Goal: Browse casually

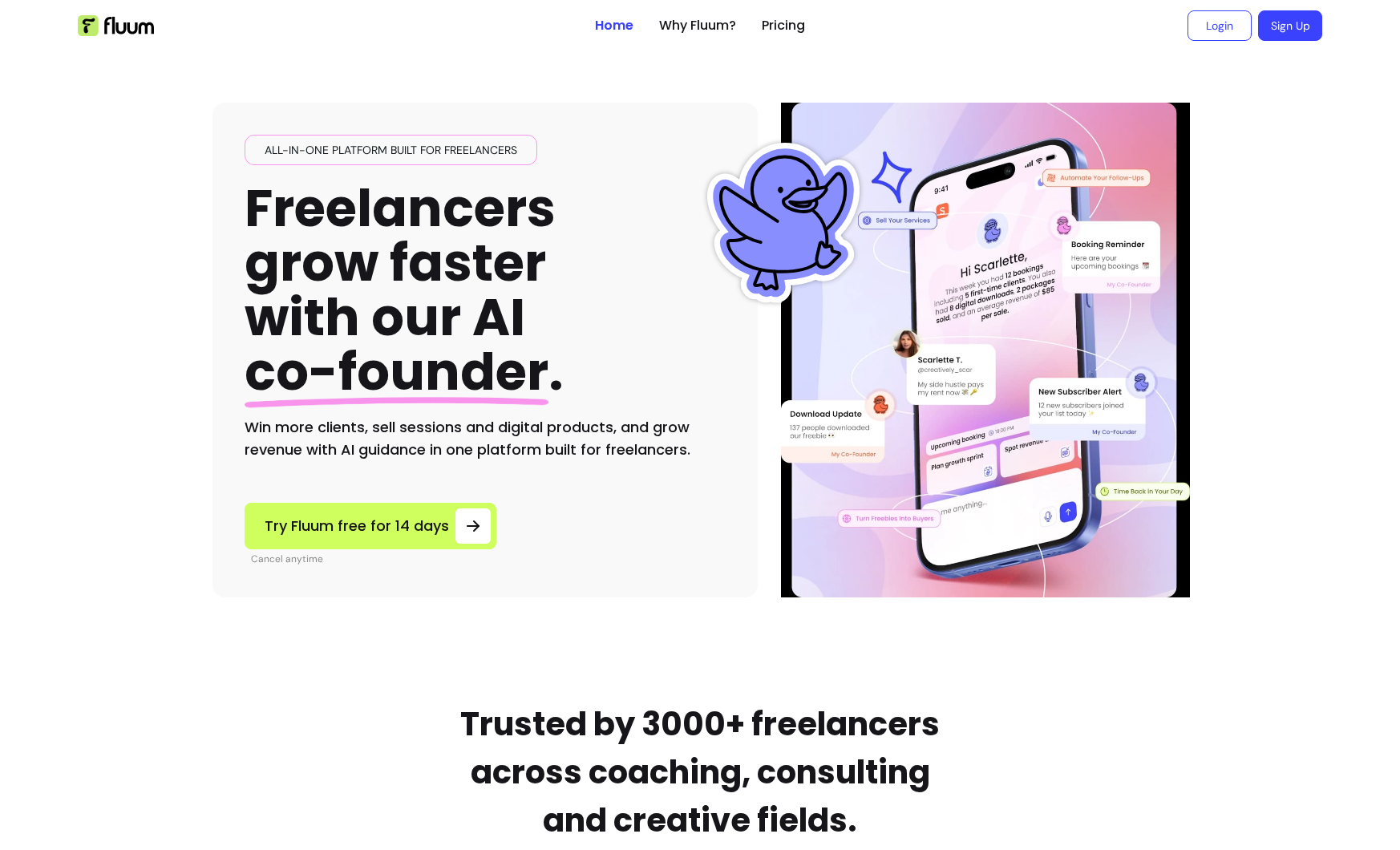
click at [437, 274] on h1 "Freelancers grow faster with our AI co-founder ." at bounding box center [404, 291] width 319 height 219
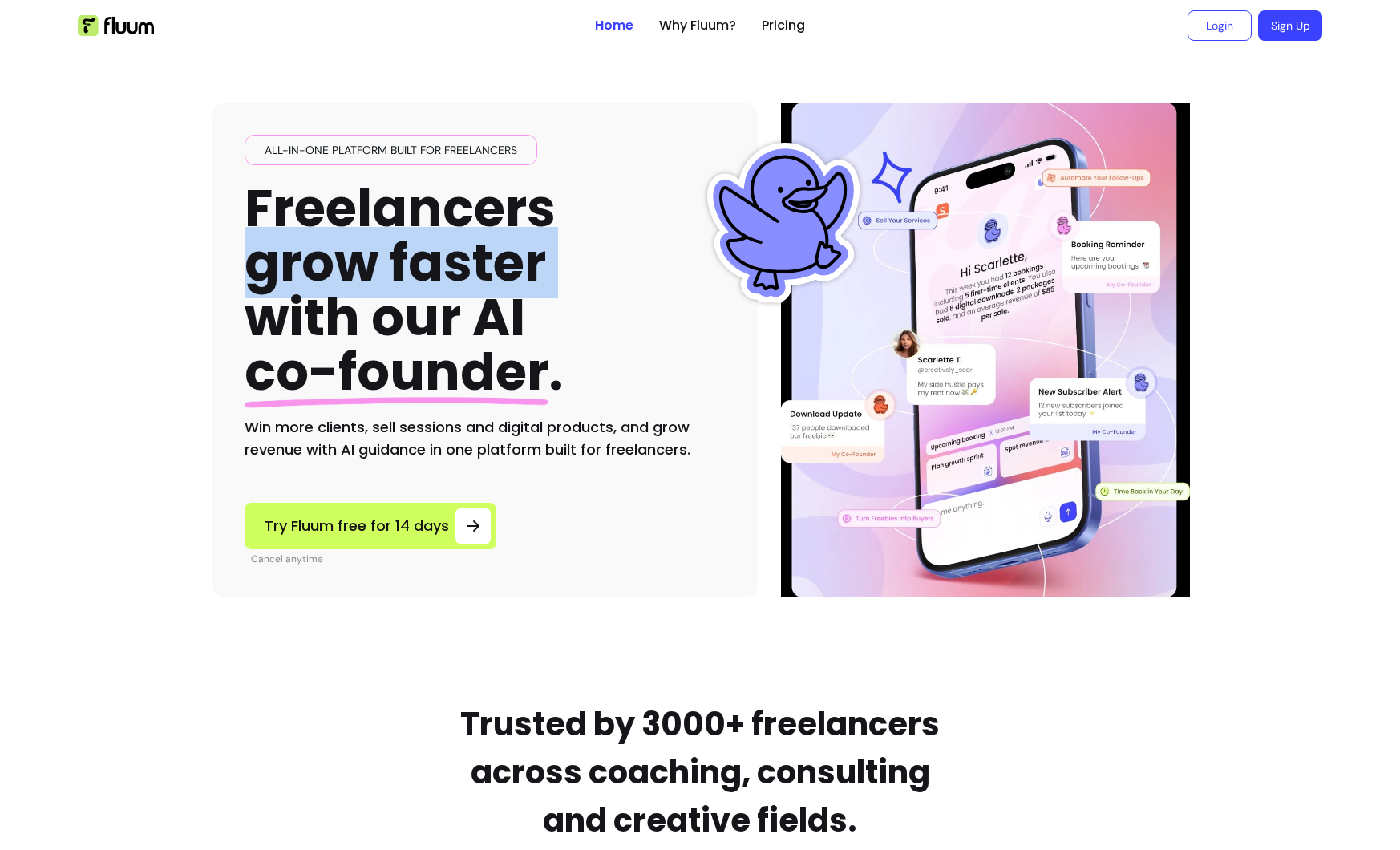
click at [437, 274] on h1 "Freelancers grow faster with our AI co-founder ." at bounding box center [404, 291] width 319 height 219
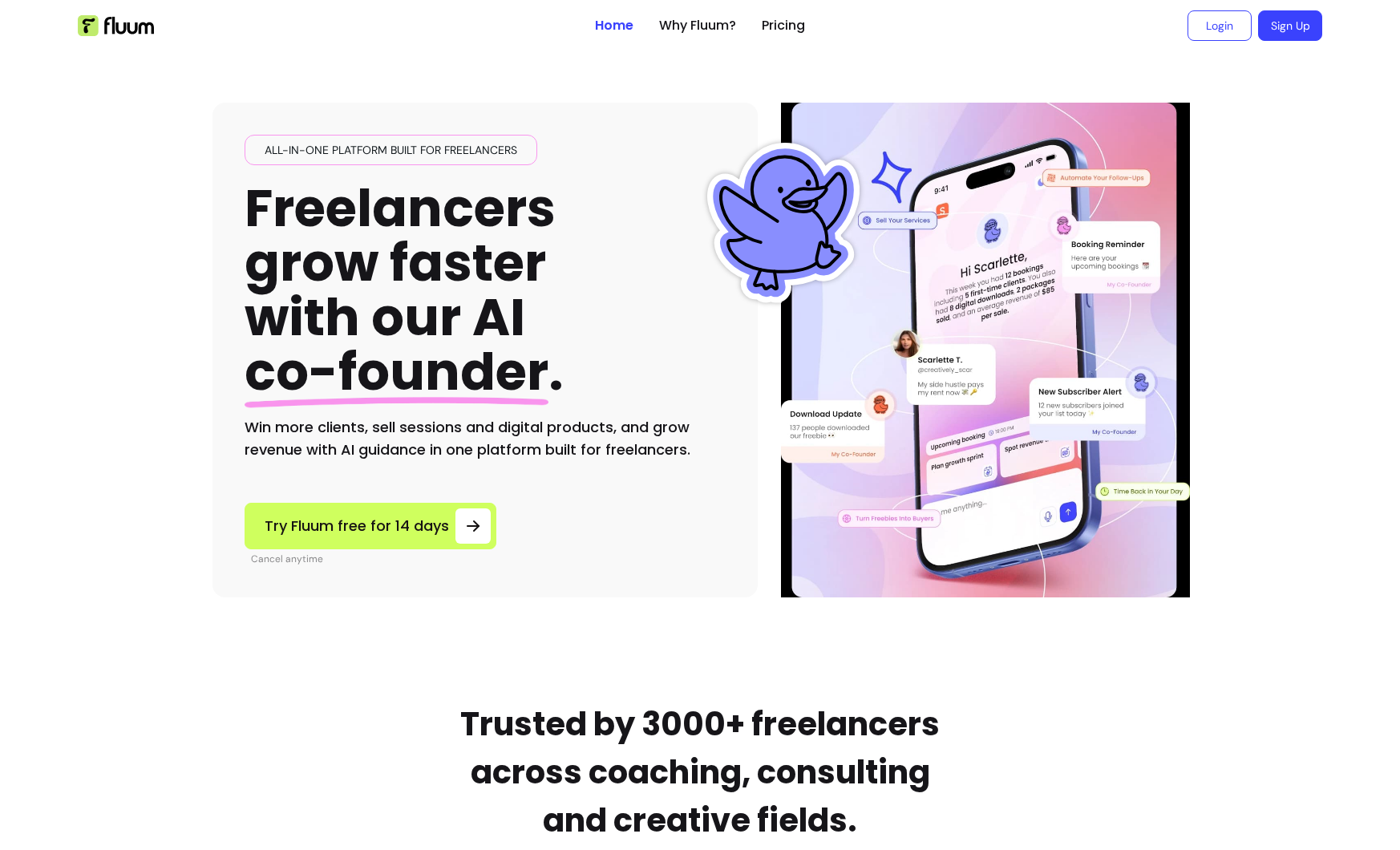
click at [437, 311] on h1 "Freelancers grow faster with our AI co-founder ." at bounding box center [404, 291] width 319 height 219
click at [420, 448] on h2 "Win more clients, sell sessions and digital products, and grow revenue with AI …" at bounding box center [485, 438] width 481 height 45
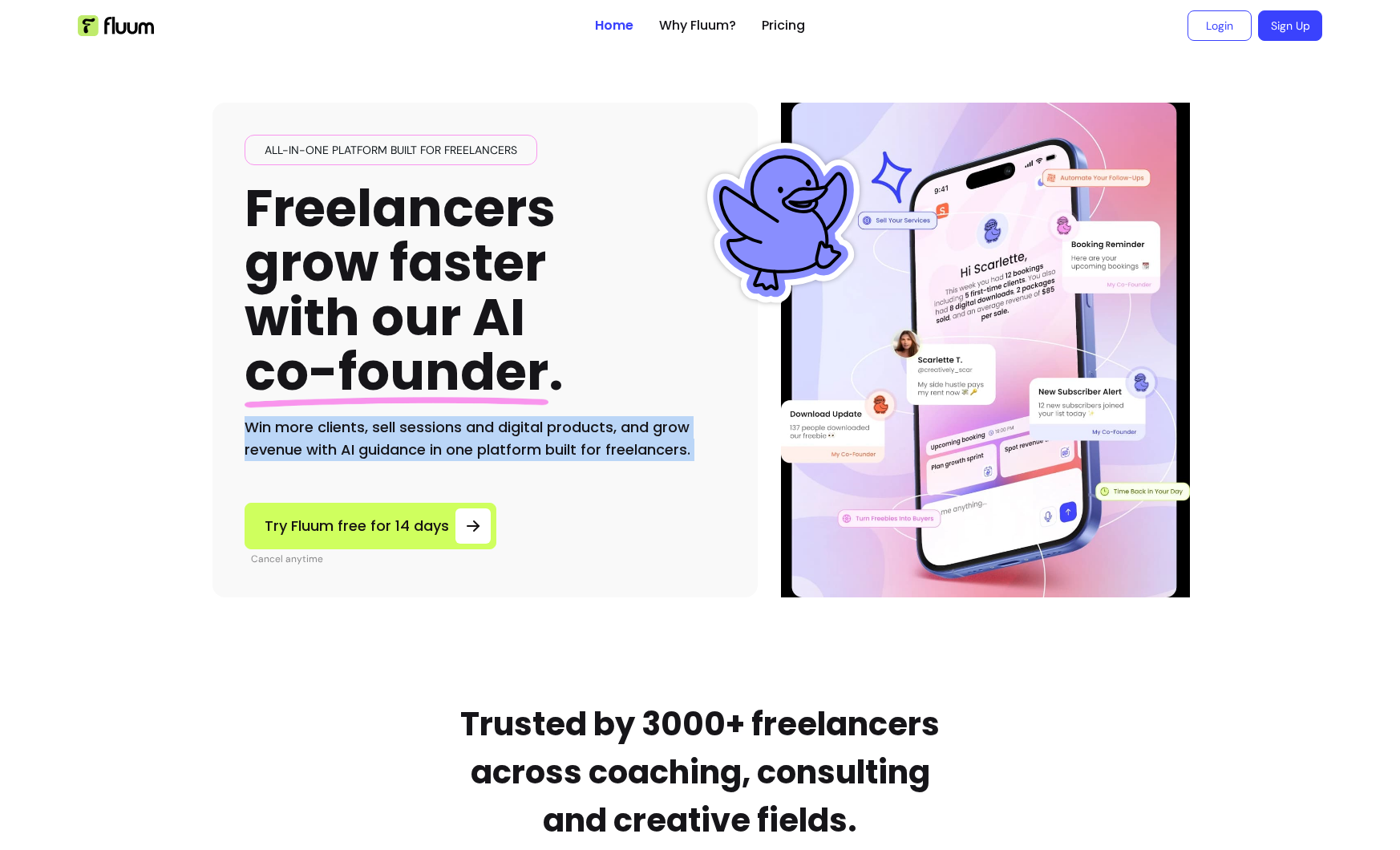
click at [420, 448] on h2 "Win more clients, sell sessions and digital products, and grow revenue with AI …" at bounding box center [485, 438] width 481 height 45
click at [420, 461] on div "All-in-one platform built for freelancers Freelancers grow faster with our AI c…" at bounding box center [485, 350] width 546 height 495
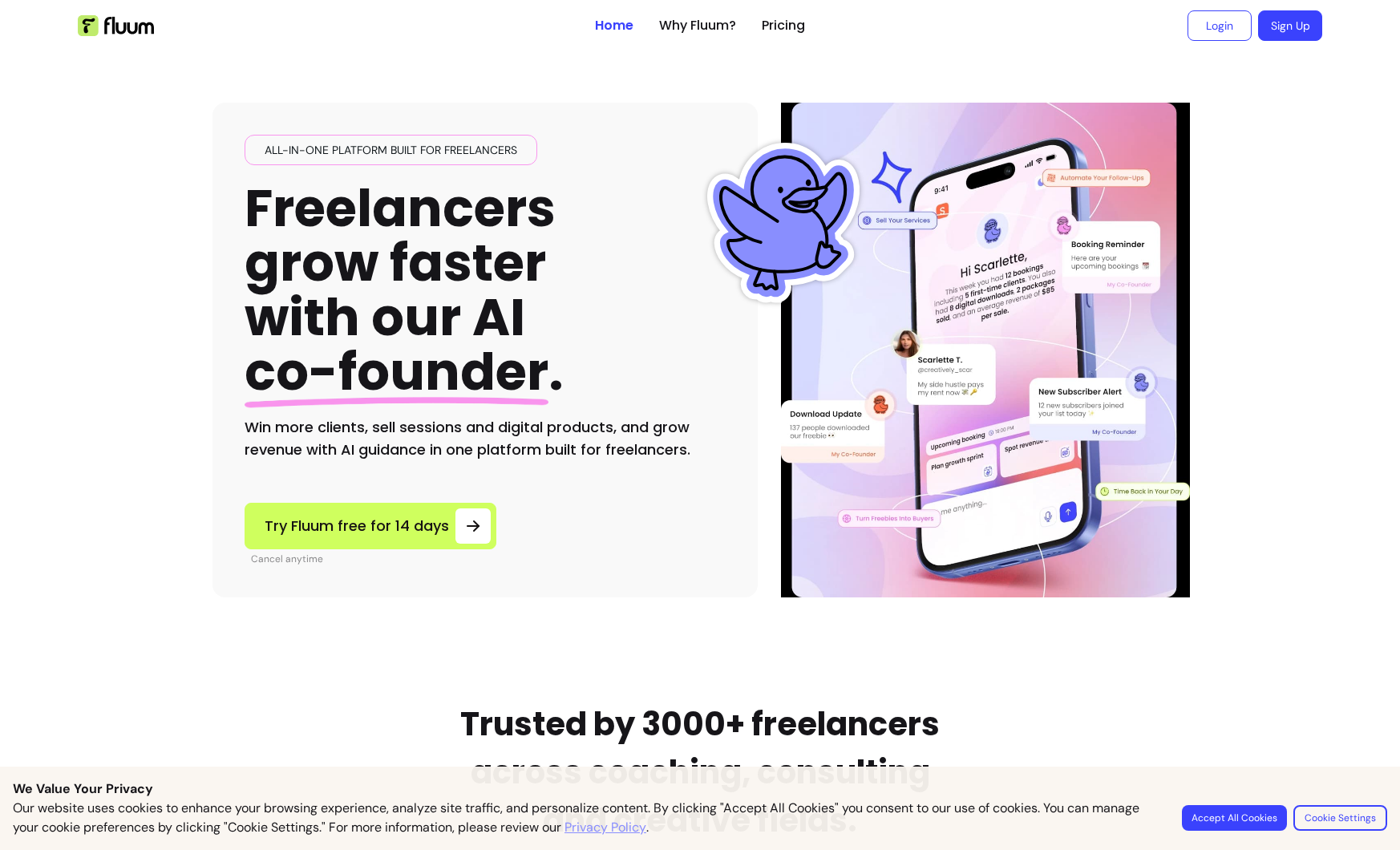
scroll to position [284, 0]
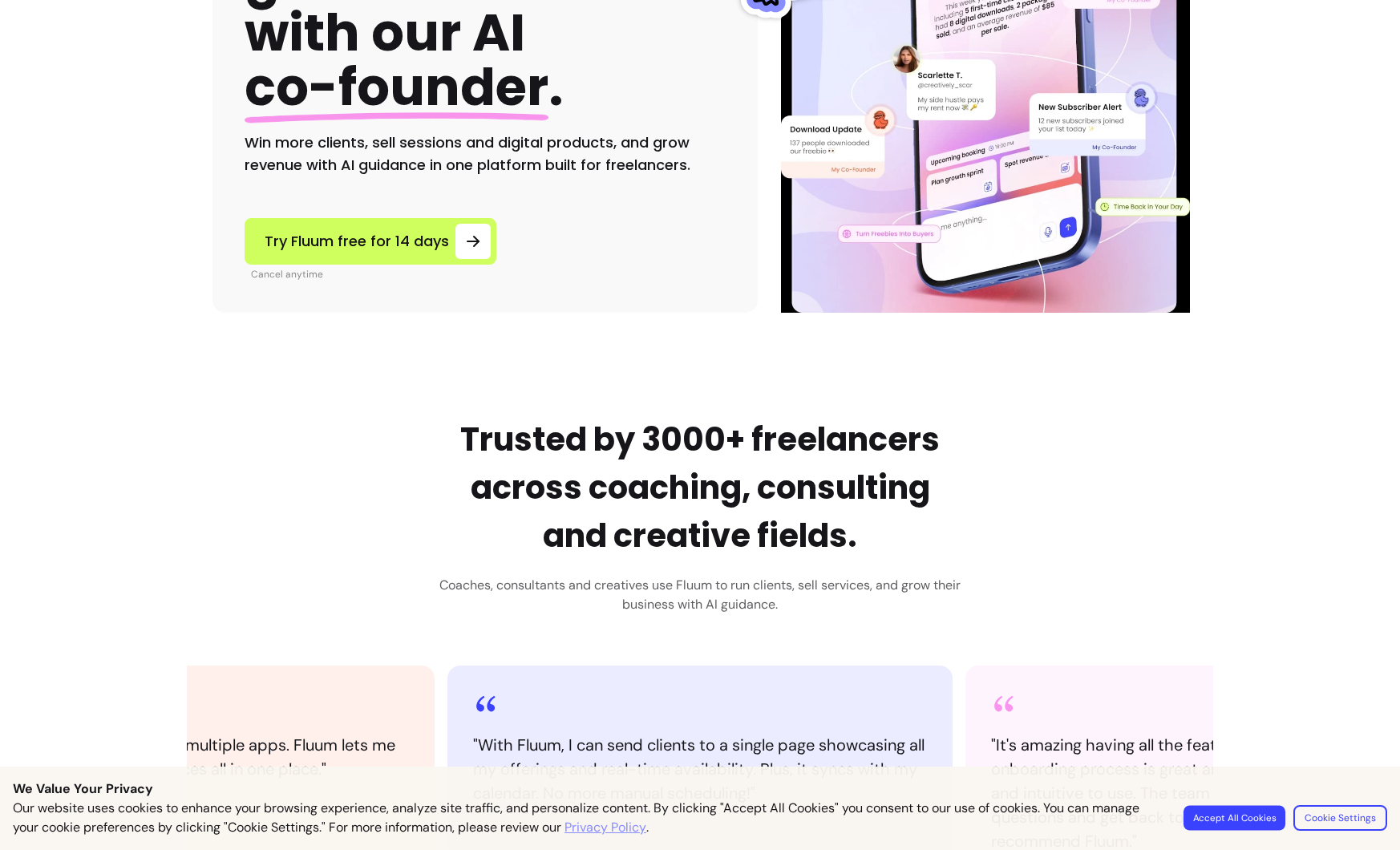
click at [1252, 806] on button "Accept All Cookies" at bounding box center [1234, 817] width 102 height 25
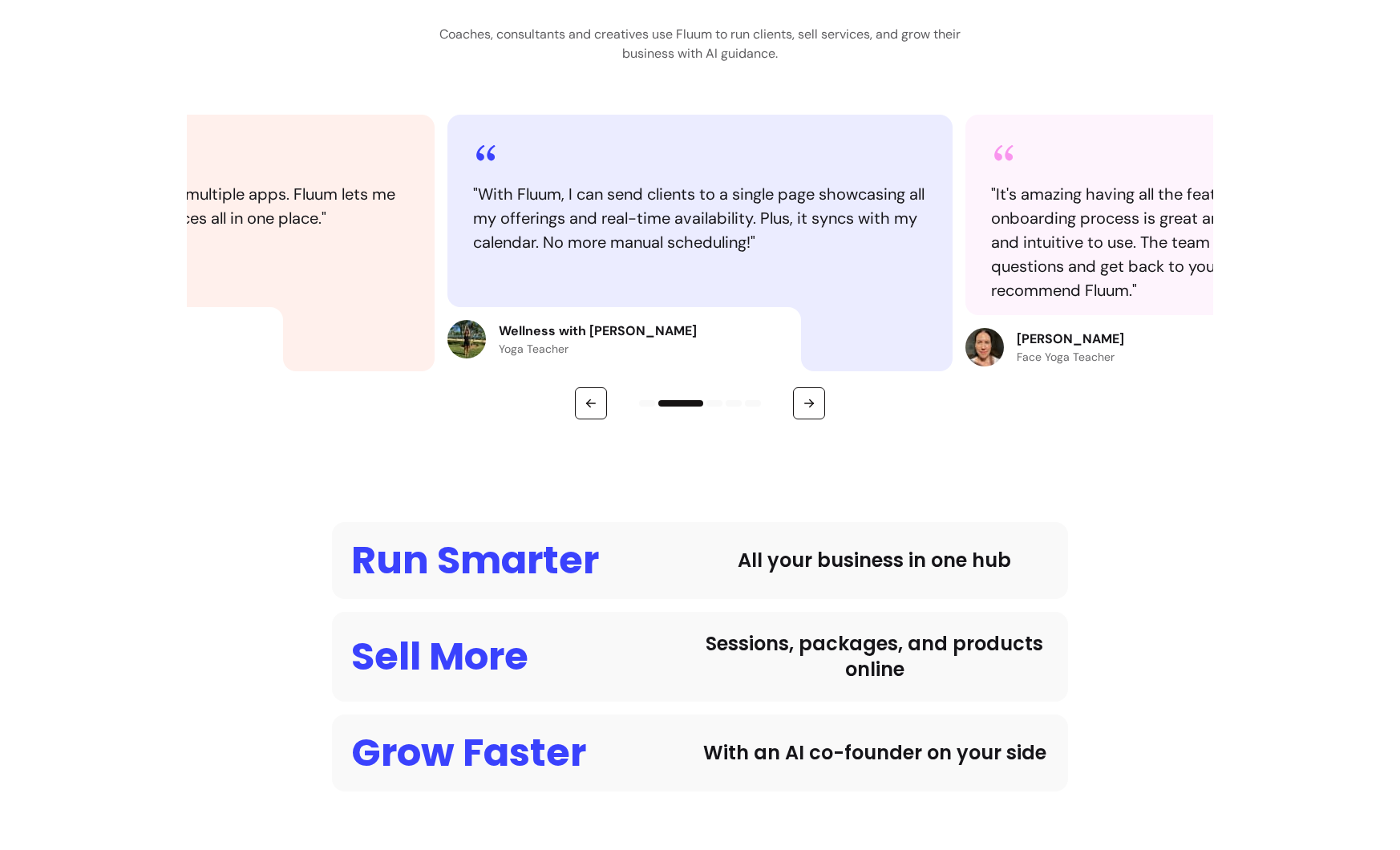
scroll to position [0, 0]
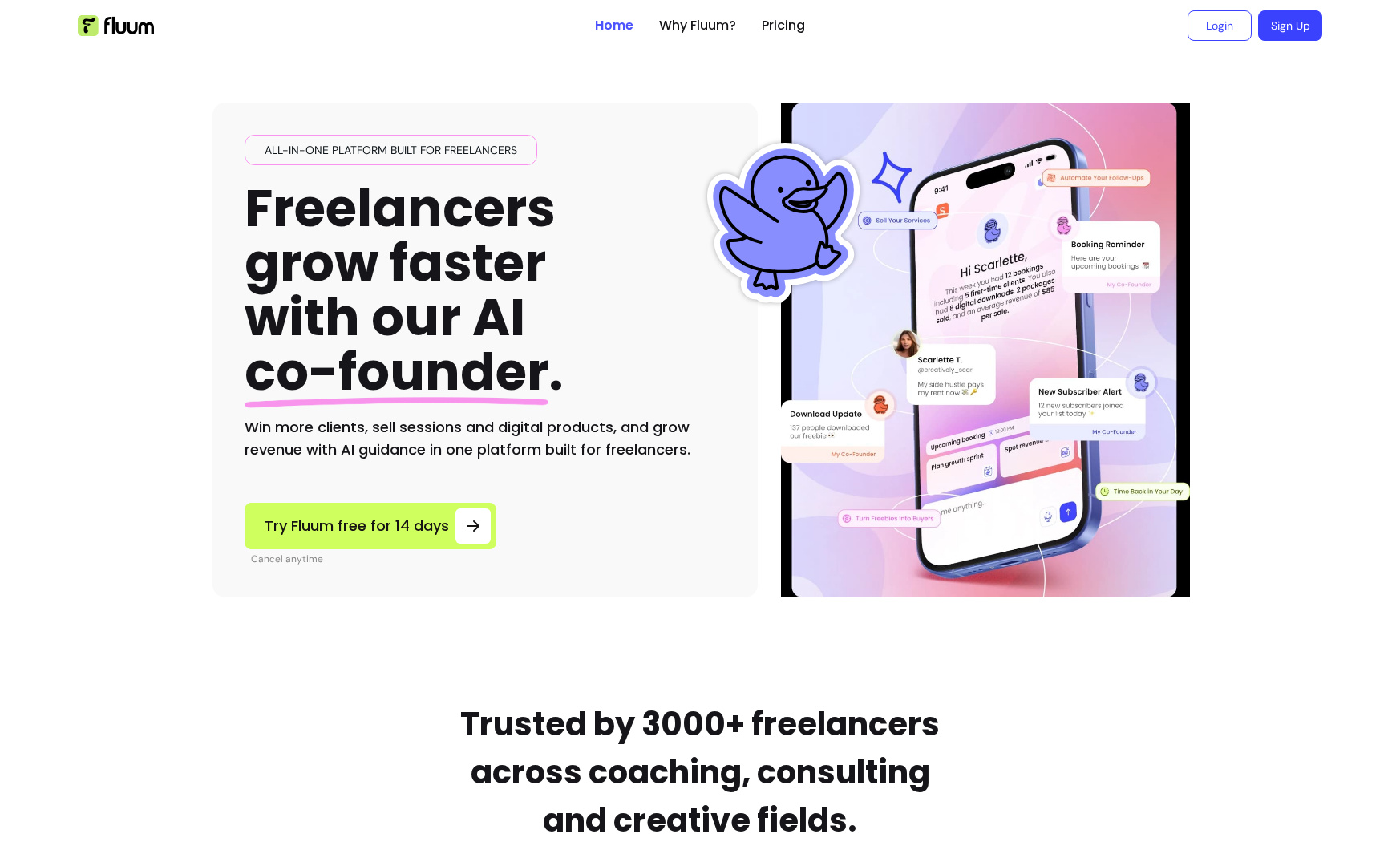
click at [610, 25] on link "Home" at bounding box center [614, 25] width 38 height 19
click at [373, 422] on h2 "Win more clients, sell sessions and digital products, and grow revenue with AI …" at bounding box center [485, 438] width 481 height 45
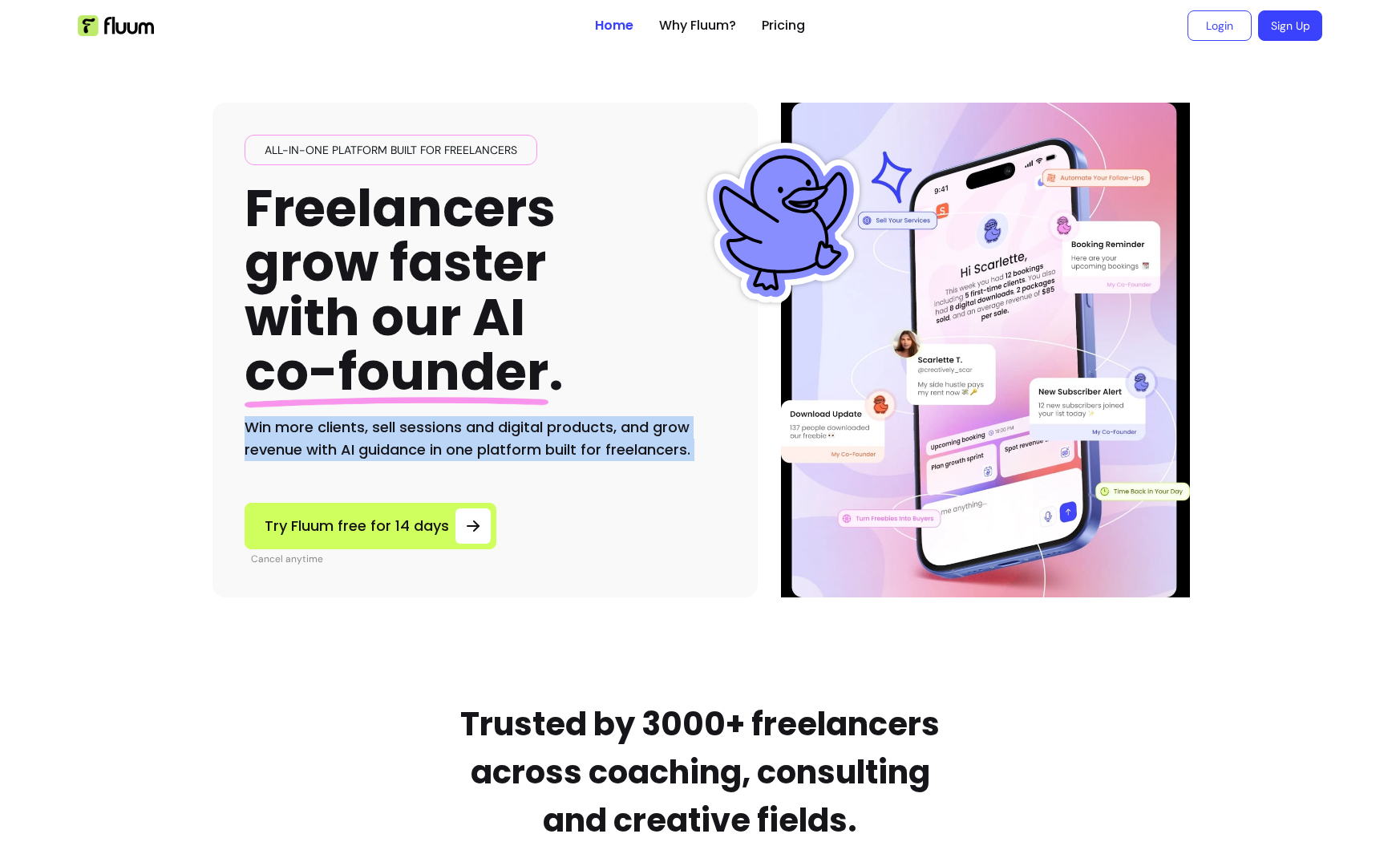
click at [373, 422] on h2 "Win more clients, sell sessions and digital products, and grow revenue with AI …" at bounding box center [485, 438] width 481 height 45
click at [373, 432] on h2 "Win more clients, sell sessions and digital products, and grow revenue with AI …" at bounding box center [485, 438] width 481 height 45
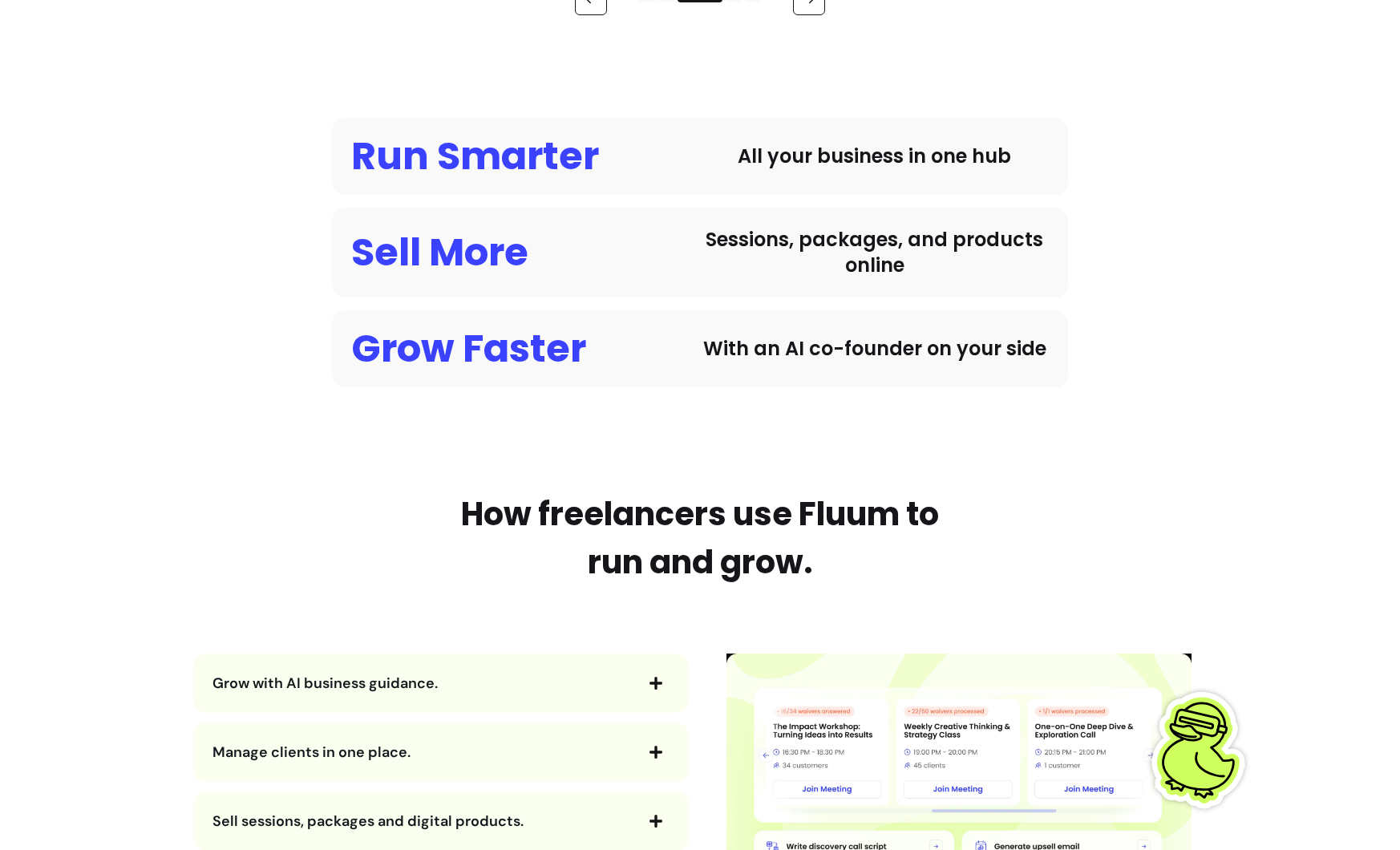
scroll to position [1483, 0]
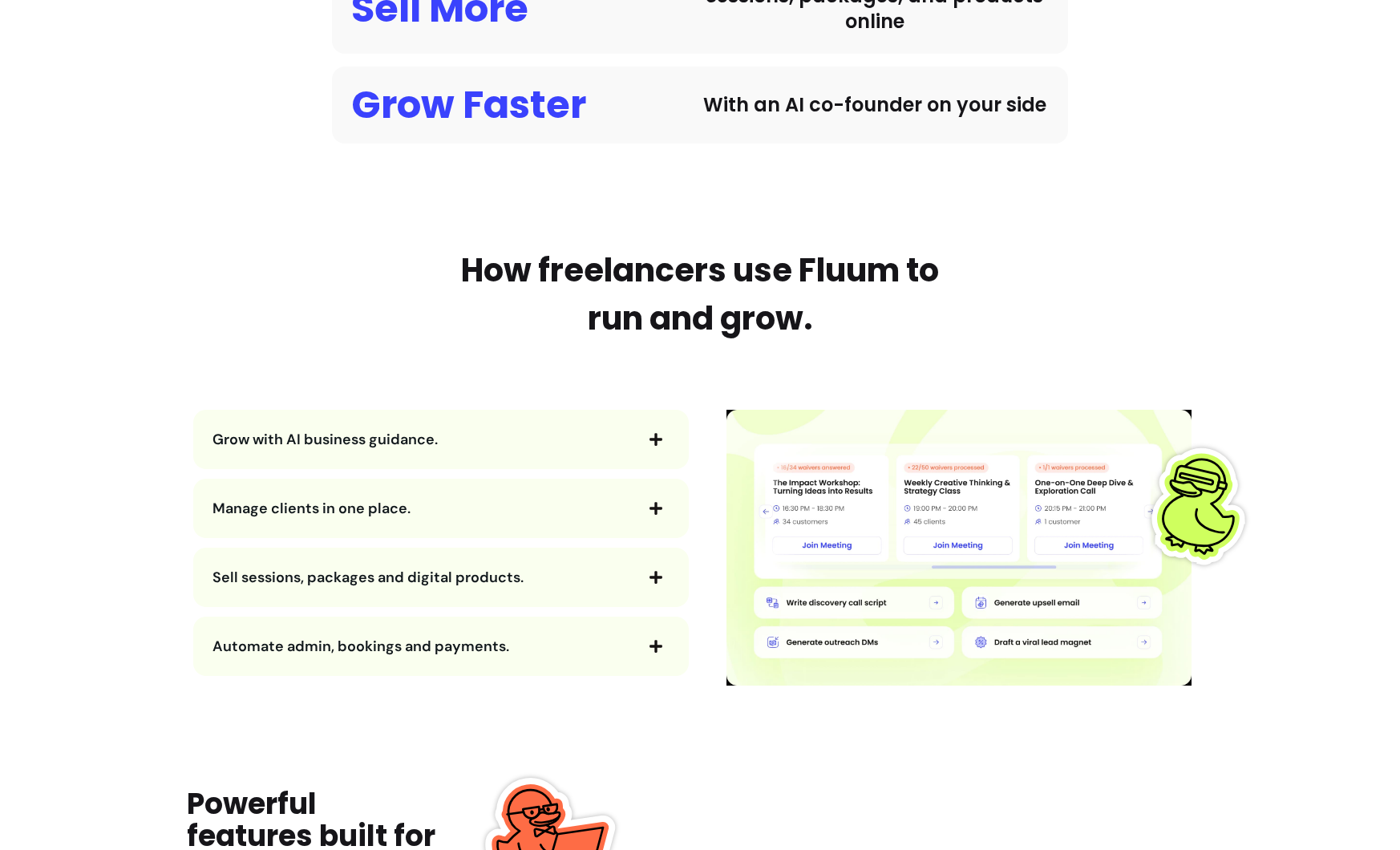
click at [510, 435] on span "Grow with AI business guidance." at bounding box center [422, 439] width 420 height 23
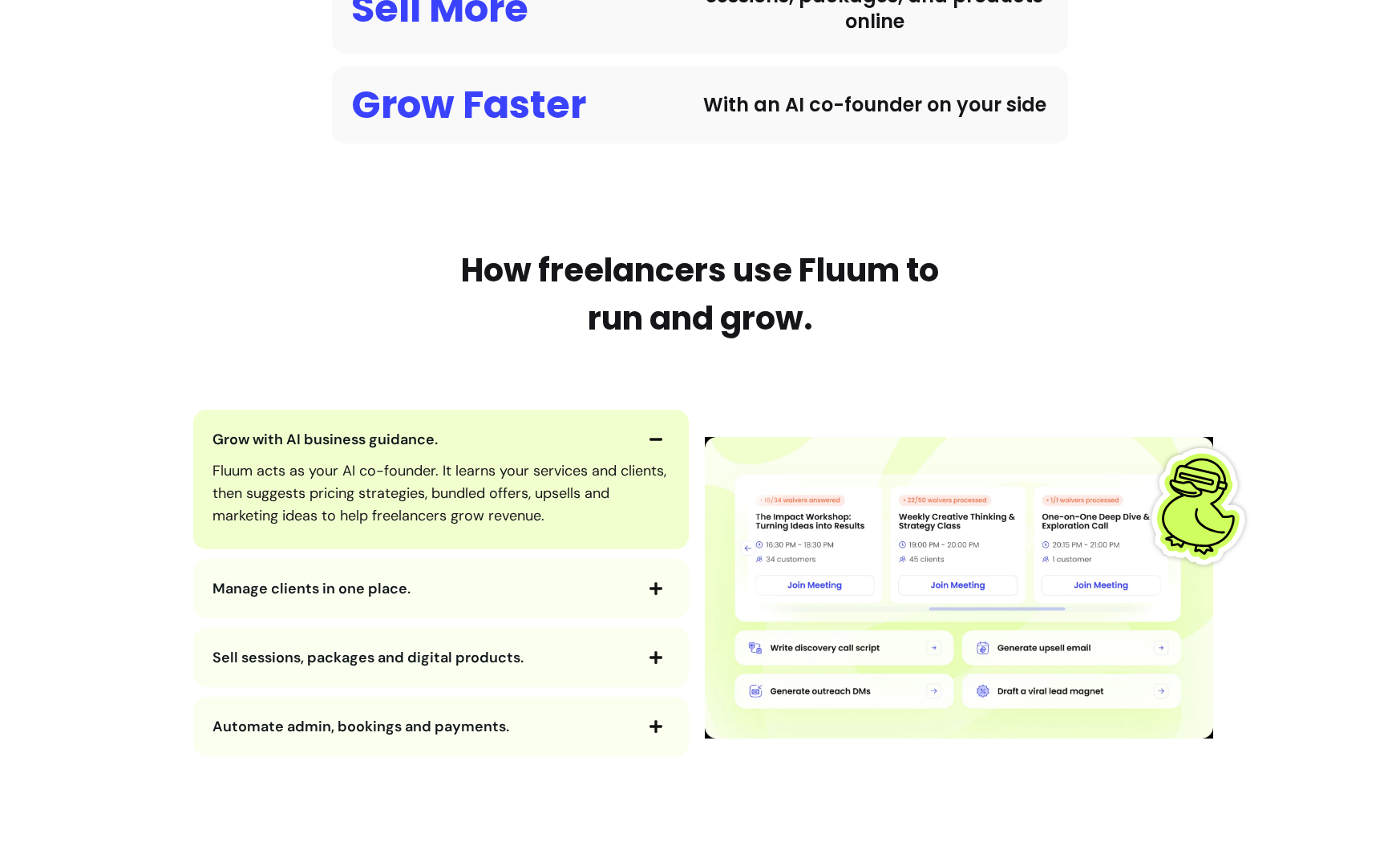
click at [510, 435] on span "Grow with AI business guidance." at bounding box center [422, 439] width 420 height 23
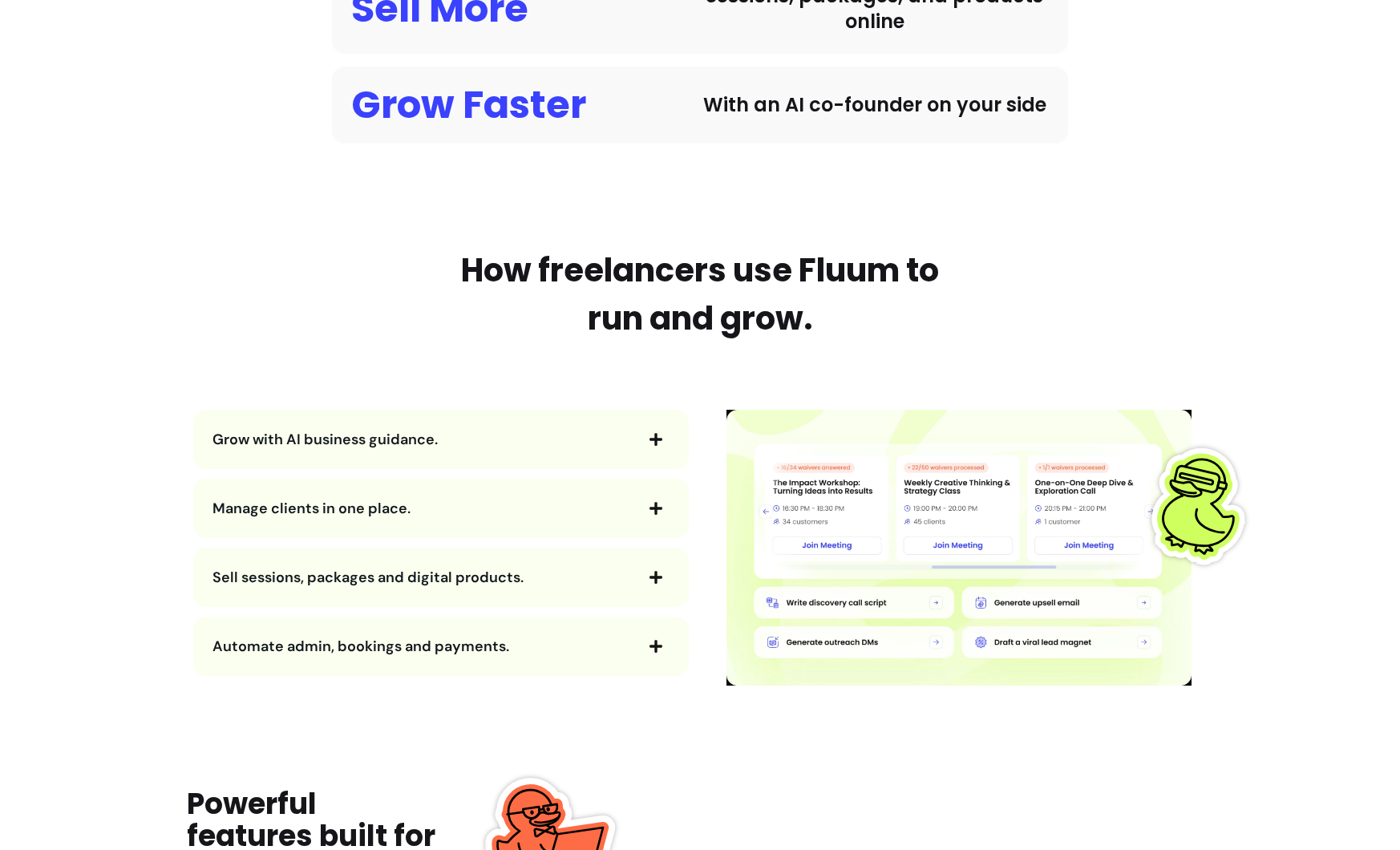
click at [486, 507] on span "Manage clients in one place." at bounding box center [422, 508] width 420 height 23
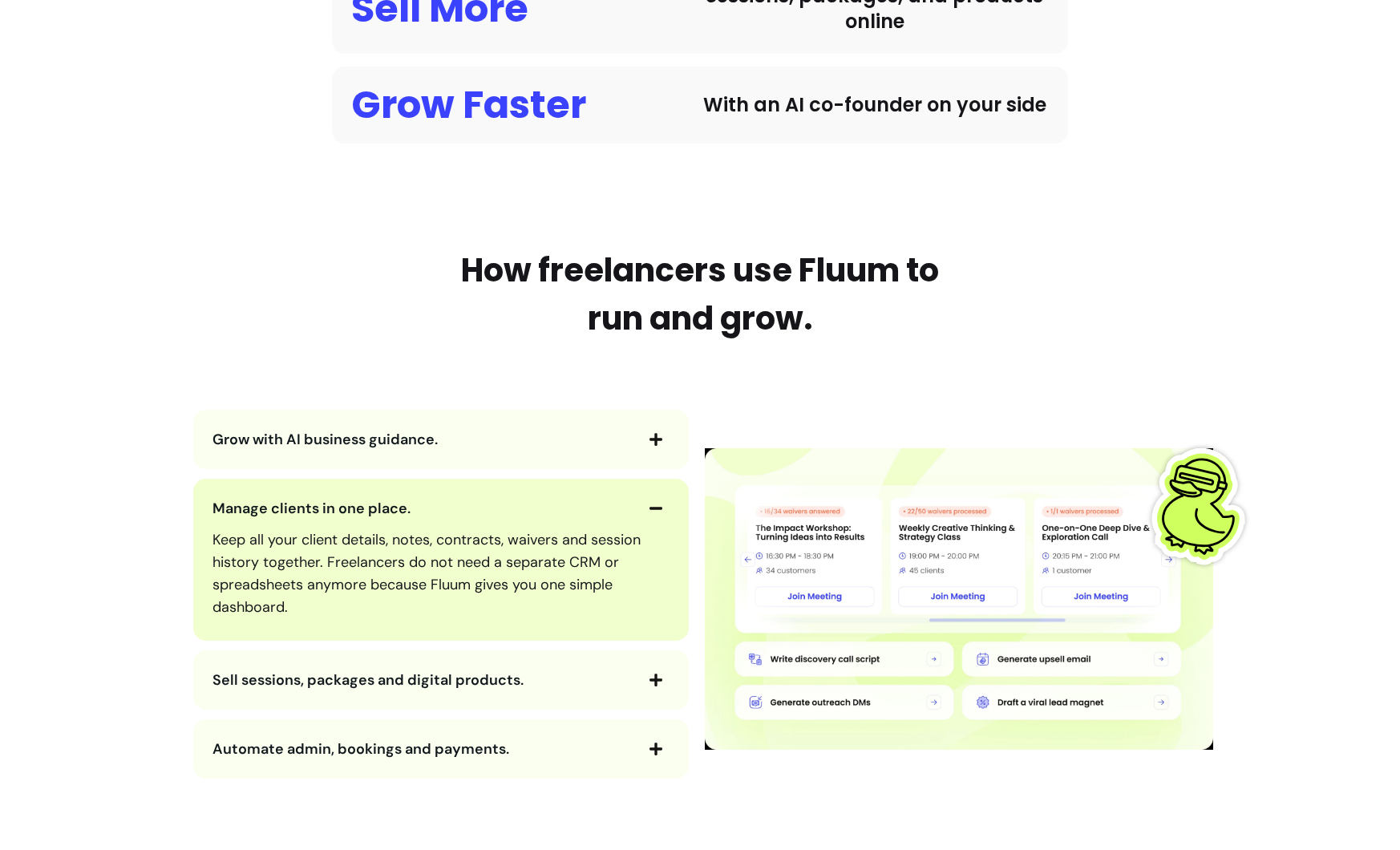
click at [486, 507] on span "Manage clients in one place." at bounding box center [422, 508] width 420 height 23
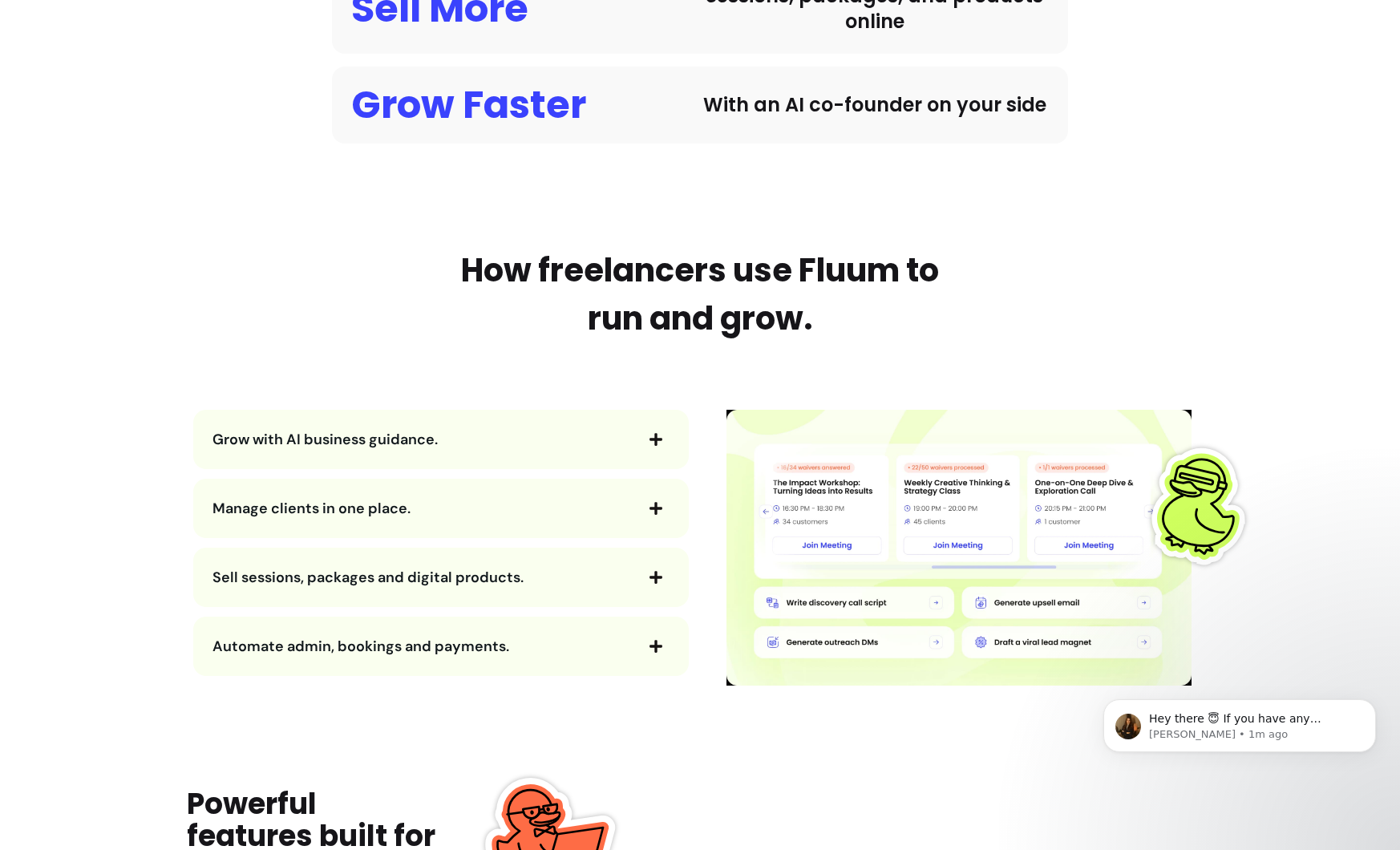
scroll to position [0, 0]
